Goal: Task Accomplishment & Management: Complete application form

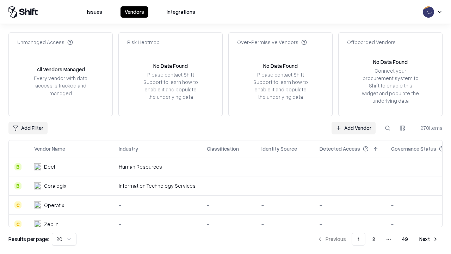
click at [354, 128] on link "Add Vendor" at bounding box center [354, 128] width 44 height 13
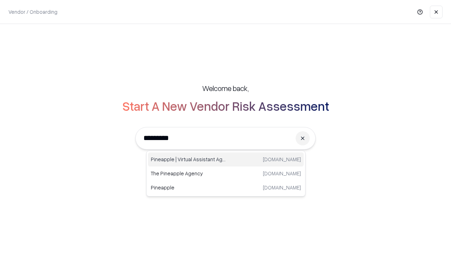
click at [226, 159] on div "Pineapple | Virtual Assistant Agency [DOMAIN_NAME]" at bounding box center [226, 159] width 156 height 14
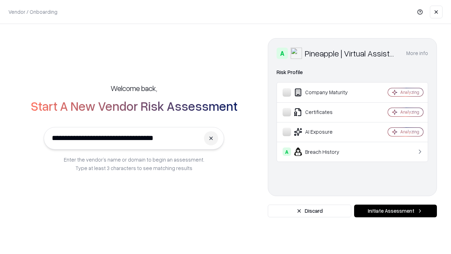
type input "**********"
click at [396, 211] on button "Initiate Assessment" at bounding box center [395, 210] width 83 height 13
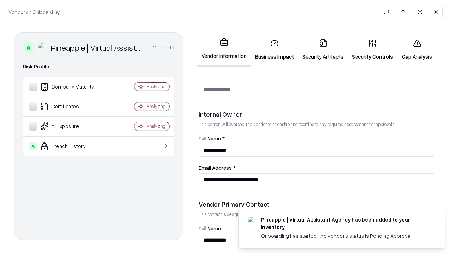
scroll to position [365, 0]
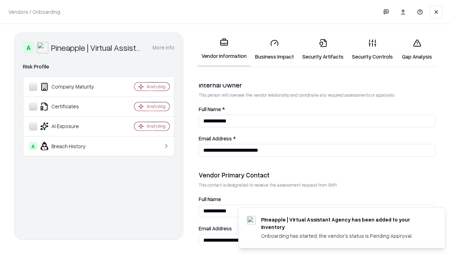
click at [275, 49] on link "Business Impact" at bounding box center [274, 49] width 47 height 33
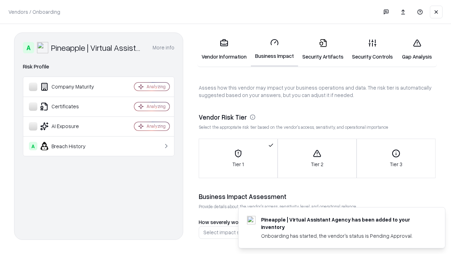
click at [323, 49] on link "Security Artifacts" at bounding box center [323, 49] width 50 height 33
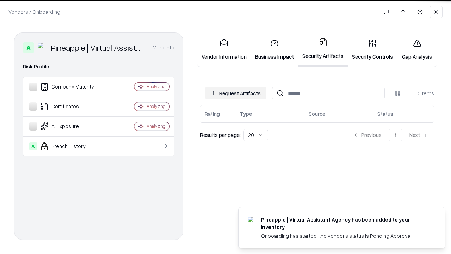
click at [236, 93] on button "Request Artifacts" at bounding box center [235, 93] width 61 height 13
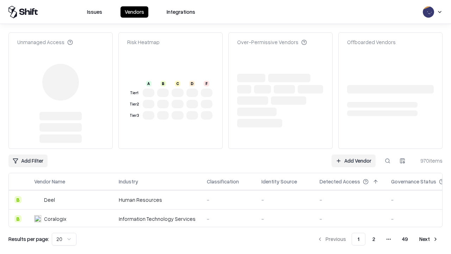
click at [354, 154] on link "Add Vendor" at bounding box center [354, 160] width 44 height 13
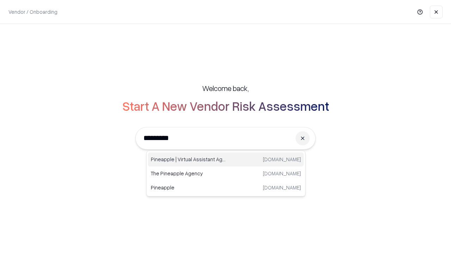
click at [226, 159] on div "Pineapple | Virtual Assistant Agency [DOMAIN_NAME]" at bounding box center [226, 159] width 156 height 14
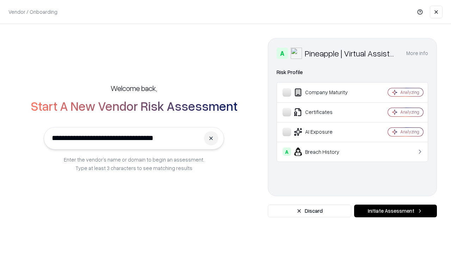
type input "**********"
click at [396, 211] on button "Initiate Assessment" at bounding box center [395, 210] width 83 height 13
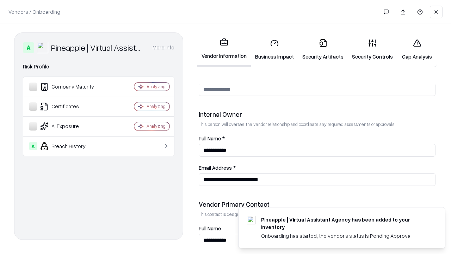
scroll to position [365, 0]
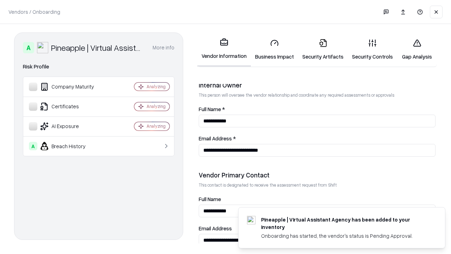
click at [417, 49] on link "Gap Analysis" at bounding box center [417, 49] width 40 height 33
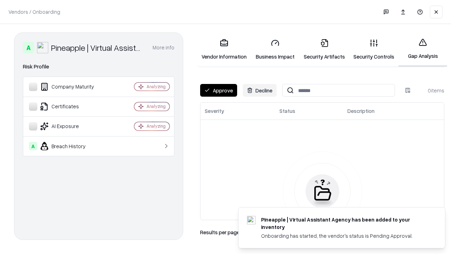
click at [219, 90] on button "Approve" at bounding box center [218, 90] width 37 height 13
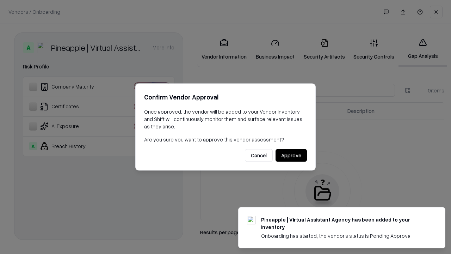
click at [291, 155] on button "Approve" at bounding box center [291, 155] width 31 height 13
